Goal: Task Accomplishment & Management: Manage account settings

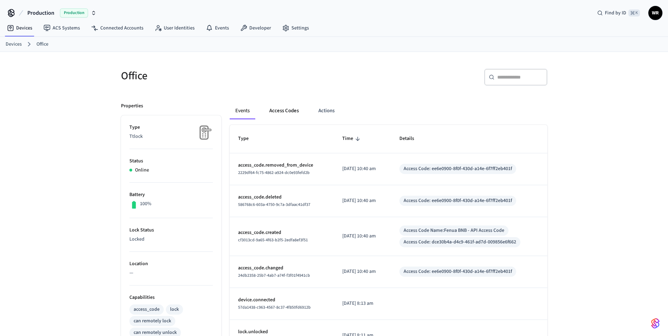
click at [281, 109] on button "Access Codes" at bounding box center [284, 110] width 41 height 17
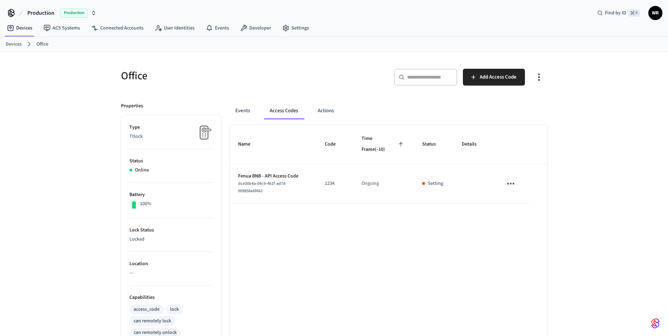
click at [575, 124] on div "Office ​ ​ Add Access Code Properties Type Ttlock Status Online Battery 100% Lo…" at bounding box center [334, 282] width 668 height 461
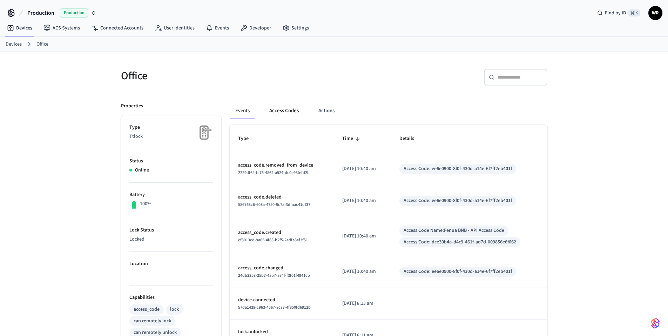
click at [278, 118] on button "Access Codes" at bounding box center [284, 110] width 41 height 17
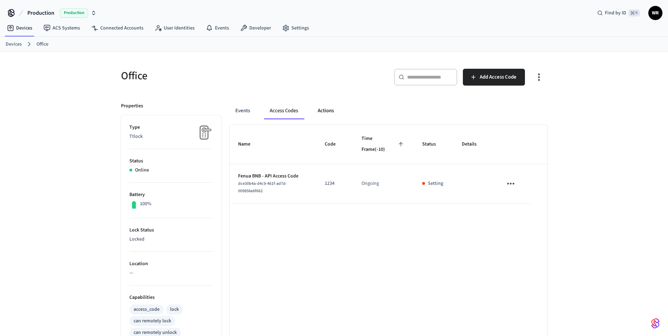
click at [329, 113] on button "Actions" at bounding box center [325, 110] width 27 height 17
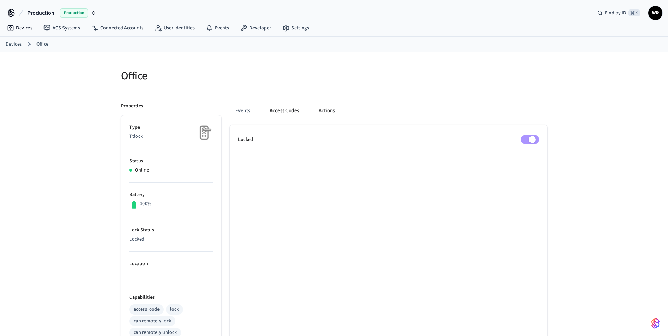
click at [284, 112] on button "Access Codes" at bounding box center [284, 110] width 41 height 17
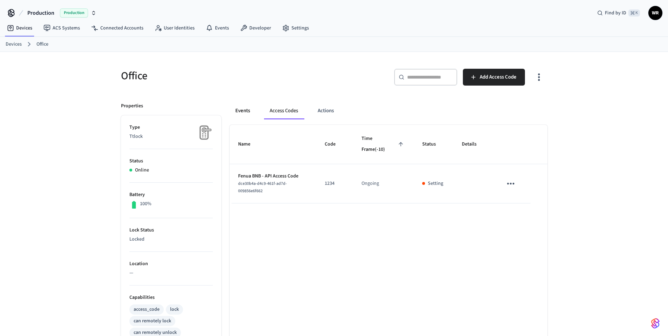
click at [247, 113] on button "Events" at bounding box center [243, 110] width 26 height 17
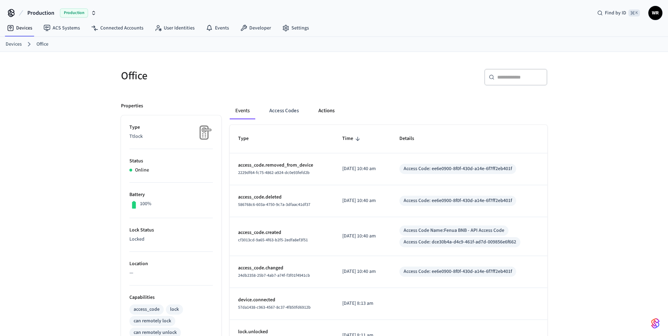
click at [328, 109] on button "Actions" at bounding box center [326, 110] width 27 height 17
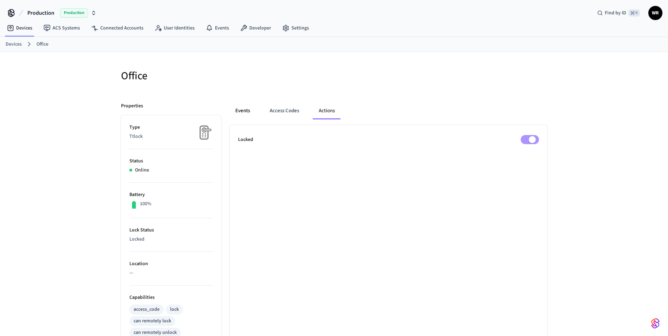
click at [248, 108] on button "Events" at bounding box center [243, 110] width 26 height 17
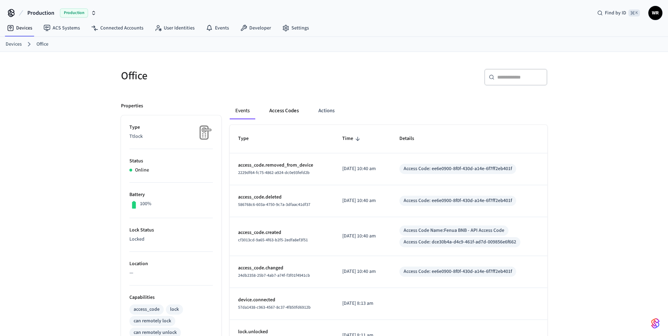
click at [285, 110] on button "Access Codes" at bounding box center [284, 110] width 41 height 17
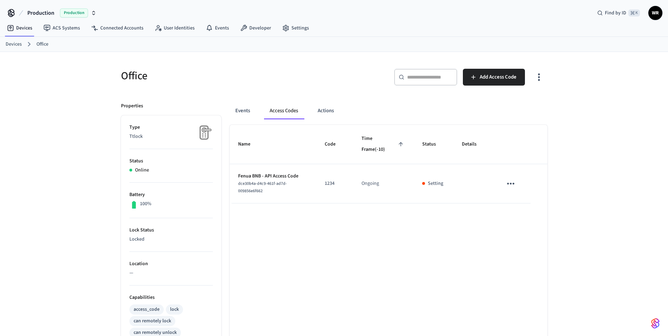
click at [621, 208] on div "Office ​ ​ Add Access Code Properties Type Ttlock Status Online Battery 100% Lo…" at bounding box center [334, 282] width 668 height 461
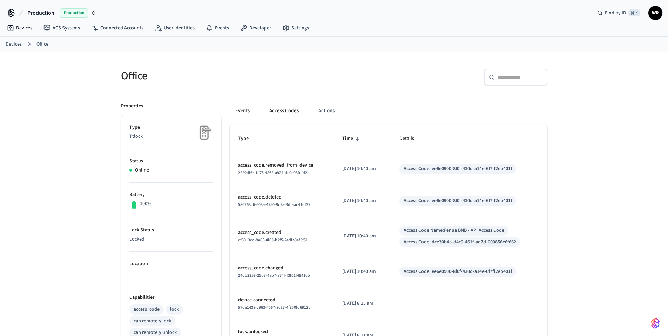
click at [284, 119] on button "Access Codes" at bounding box center [284, 110] width 41 height 17
click at [273, 111] on button "Access Codes" at bounding box center [284, 110] width 41 height 17
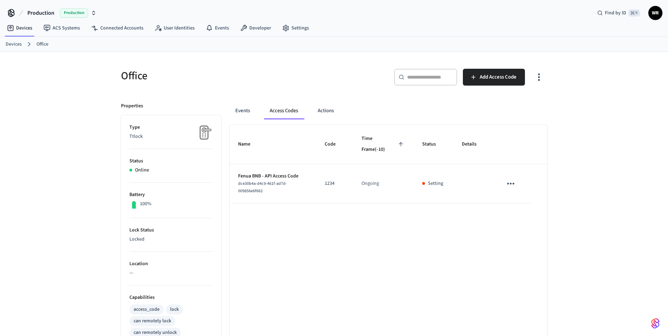
click at [510, 191] on button "sticky table" at bounding box center [511, 183] width 16 height 16
click at [594, 150] on div at bounding box center [337, 168] width 674 height 336
click at [503, 175] on button "sticky table" at bounding box center [511, 183] width 16 height 16
click at [525, 122] on div at bounding box center [337, 168] width 674 height 336
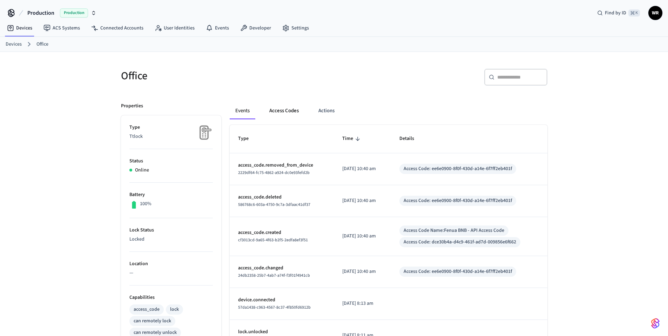
click at [275, 108] on button "Access Codes" at bounding box center [284, 110] width 41 height 17
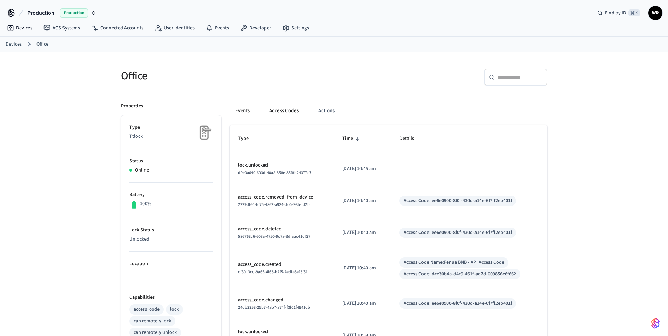
click at [280, 112] on button "Access Codes" at bounding box center [284, 110] width 41 height 17
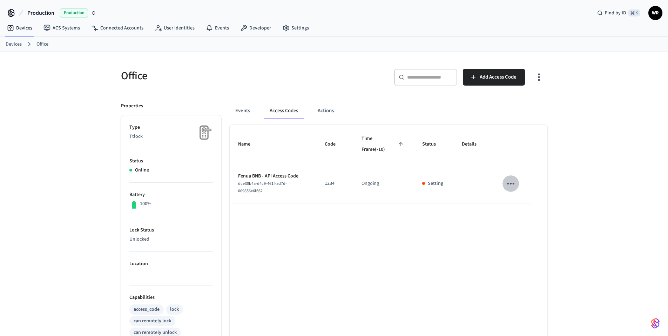
click at [513, 179] on icon "sticky table" at bounding box center [511, 183] width 11 height 11
click at [529, 225] on li "Delete" at bounding box center [527, 223] width 33 height 19
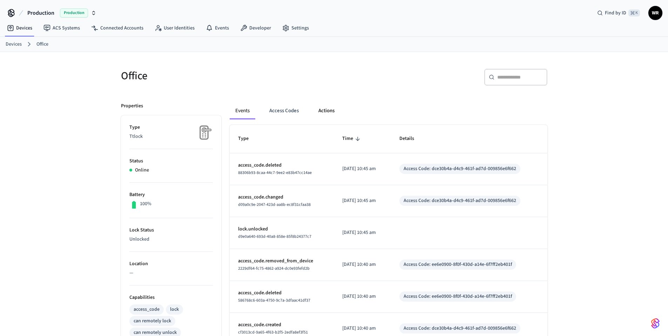
click at [314, 112] on button "Actions" at bounding box center [326, 110] width 27 height 17
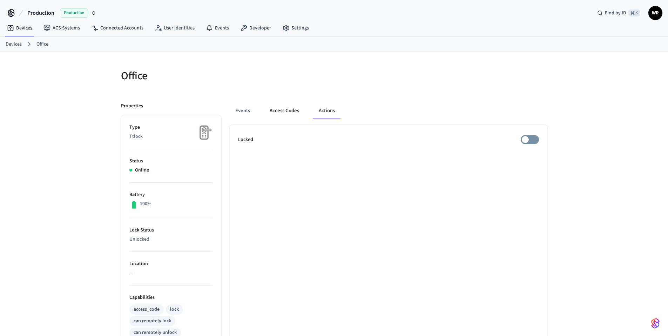
click at [298, 110] on button "Access Codes" at bounding box center [284, 110] width 41 height 17
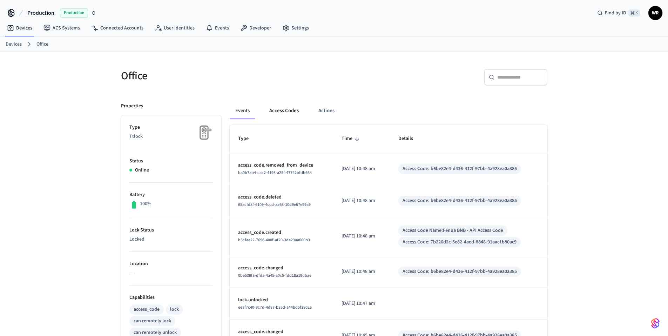
click at [288, 109] on button "Access Codes" at bounding box center [284, 110] width 41 height 17
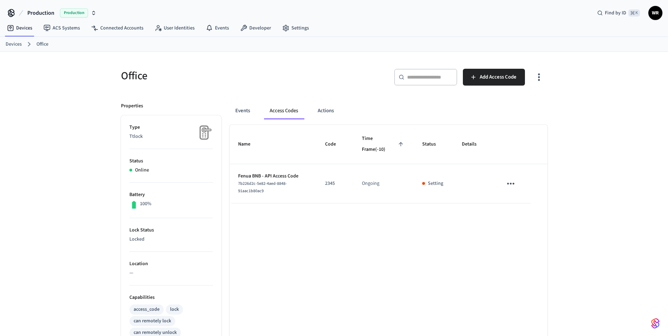
click at [518, 182] on button "sticky table" at bounding box center [511, 183] width 16 height 16
click at [528, 226] on li "Delete" at bounding box center [524, 225] width 33 height 19
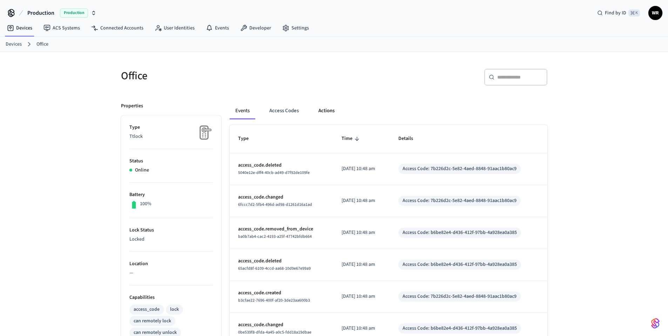
click at [326, 114] on button "Actions" at bounding box center [326, 110] width 27 height 17
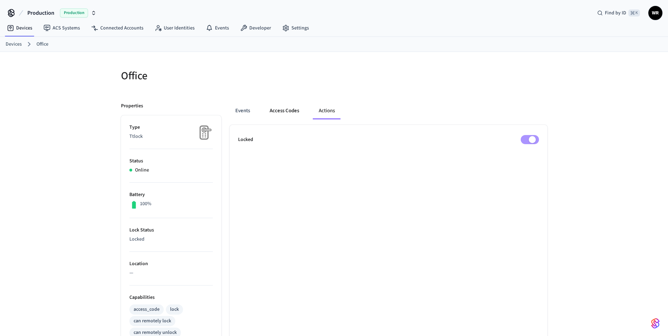
click at [285, 107] on button "Access Codes" at bounding box center [284, 110] width 41 height 17
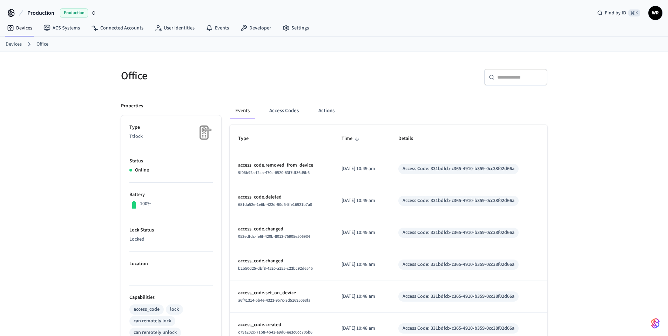
click at [291, 121] on div "Events Access Codes Actions" at bounding box center [389, 113] width 318 height 22
click at [290, 116] on button "Access Codes" at bounding box center [284, 110] width 41 height 17
click at [280, 108] on button "Access Codes" at bounding box center [284, 110] width 41 height 17
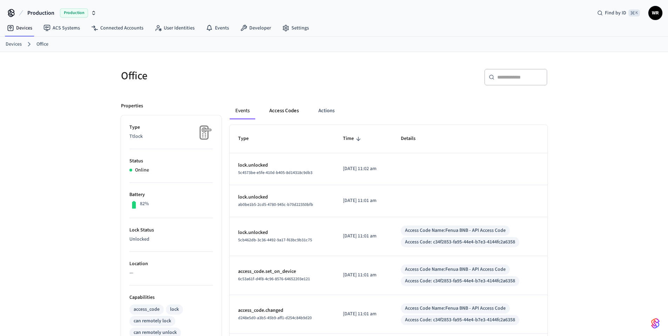
click at [276, 106] on button "Access Codes" at bounding box center [284, 110] width 41 height 17
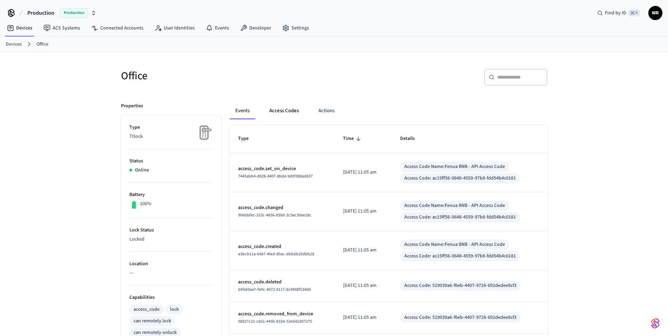
click at [292, 111] on button "Access Codes" at bounding box center [284, 110] width 41 height 17
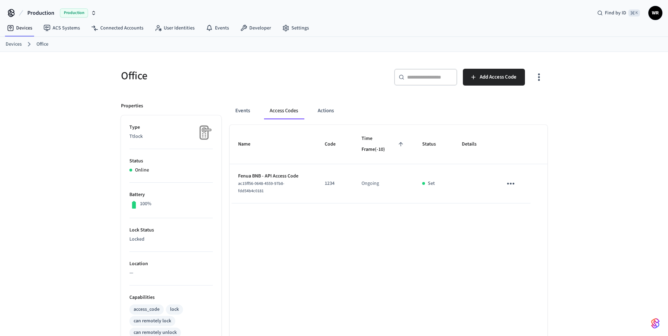
click at [513, 185] on icon "sticky table" at bounding box center [511, 183] width 11 height 11
click at [533, 226] on li "Delete" at bounding box center [527, 223] width 33 height 19
